Goal: Task Accomplishment & Management: Use online tool/utility

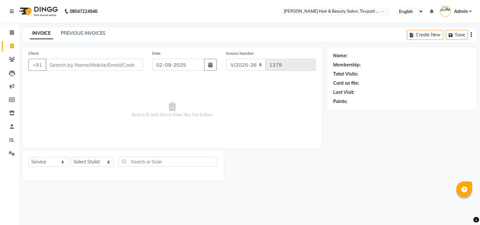
select select "5401"
select select "service"
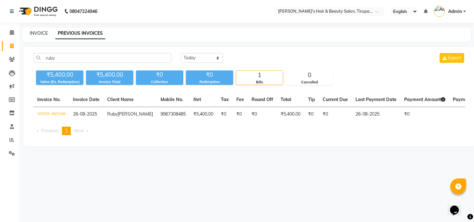
click at [36, 30] on link "INVOICE" at bounding box center [39, 33] width 18 height 6
select select "service"
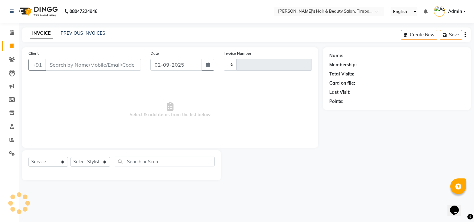
type input "1379"
select select "5401"
click at [98, 35] on link "PREVIOUS INVOICES" at bounding box center [83, 33] width 45 height 6
